Goal: Find specific page/section: Find specific page/section

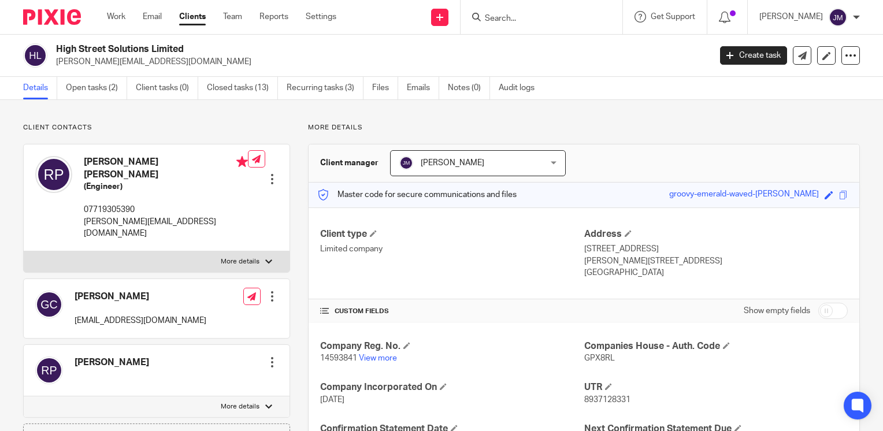
click at [547, 21] on input "Search" at bounding box center [536, 19] width 104 height 10
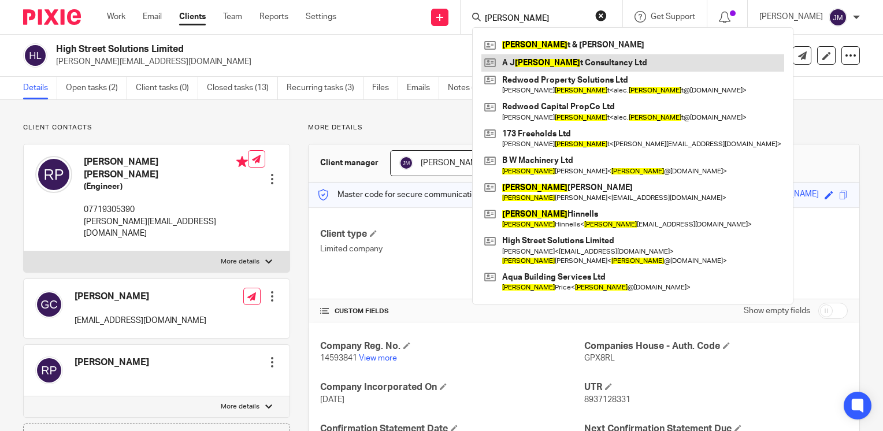
type input "bryan"
click at [552, 62] on link at bounding box center [632, 62] width 303 height 17
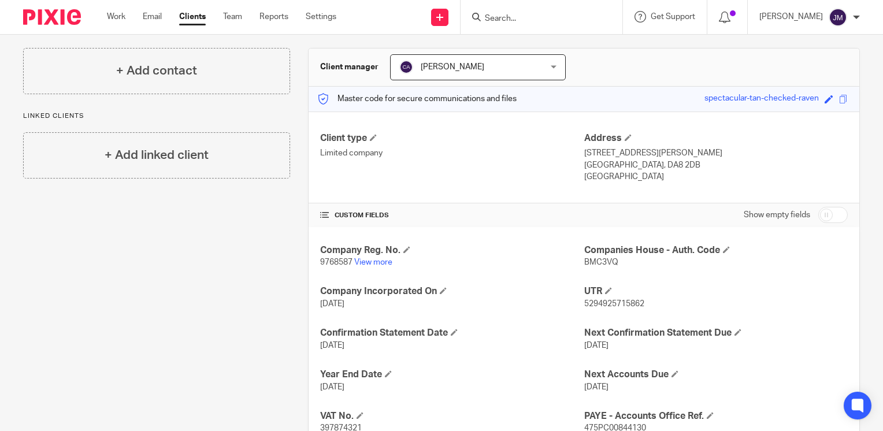
scroll to position [138, 0]
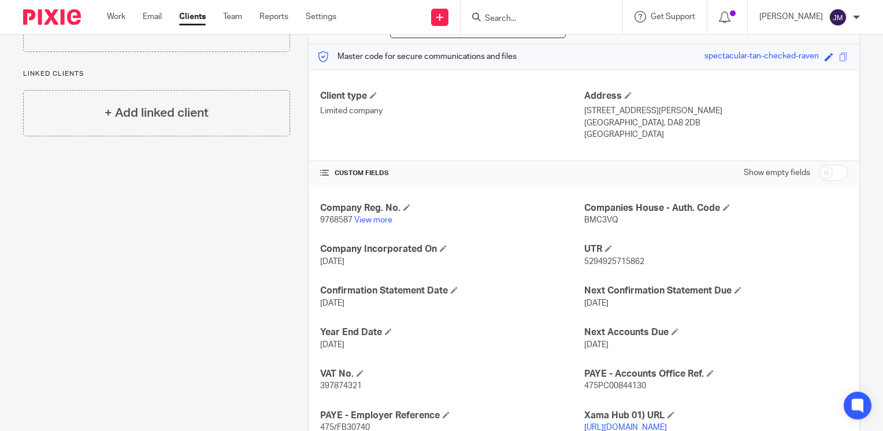
click at [329, 386] on span "397874321" at bounding box center [341, 386] width 42 height 8
copy span "397874321"
click at [530, 13] on form at bounding box center [545, 17] width 123 height 14
click at [534, 17] on input "Search" at bounding box center [536, 19] width 104 height 10
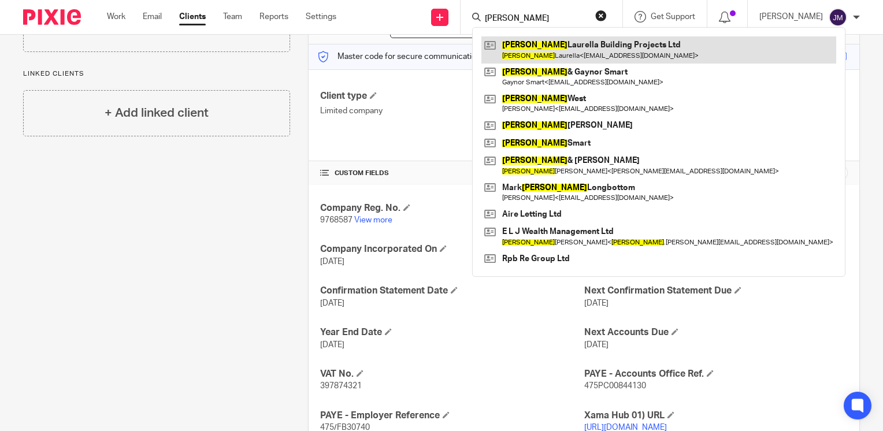
type input "davide"
click at [550, 49] on link at bounding box center [658, 49] width 355 height 27
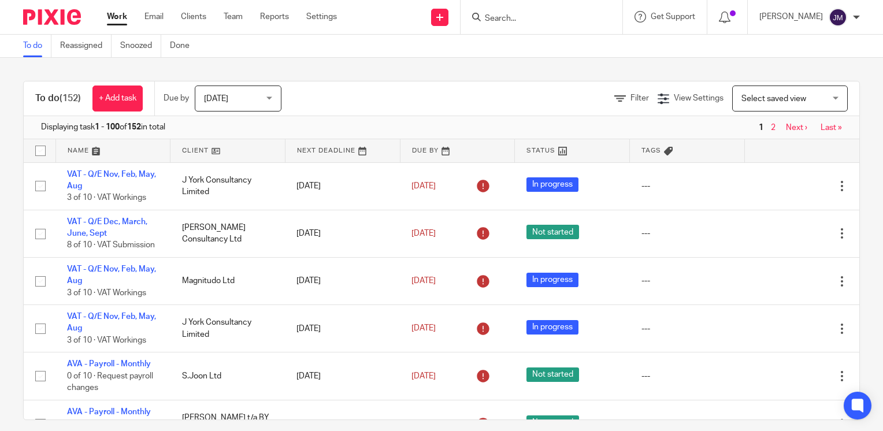
click at [562, 16] on input "Search" at bounding box center [536, 19] width 104 height 10
click at [549, 19] on input "Search" at bounding box center [536, 19] width 104 height 10
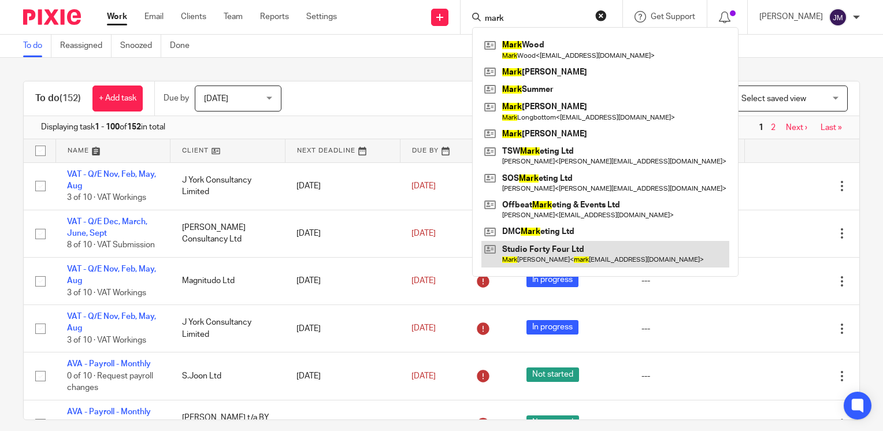
type input "mark"
click at [569, 248] on link at bounding box center [605, 254] width 248 height 27
